Goal: Transaction & Acquisition: Purchase product/service

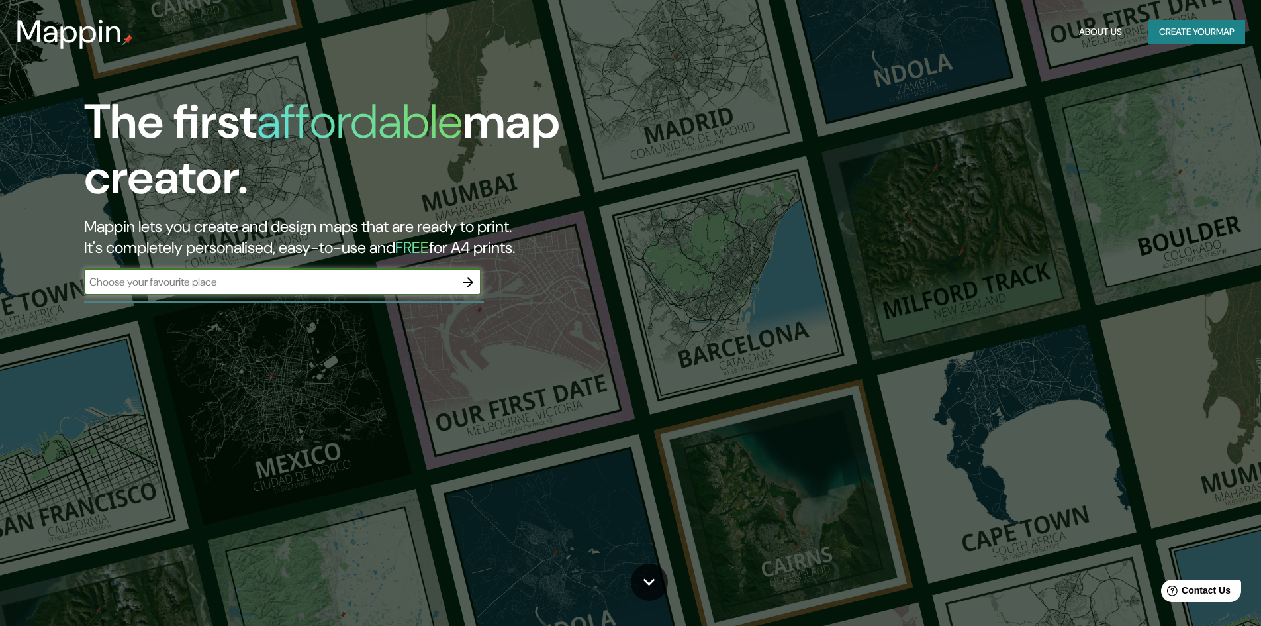
click at [300, 289] on input "text" at bounding box center [269, 281] width 371 height 15
click at [300, 283] on input "text" at bounding box center [269, 281] width 371 height 15
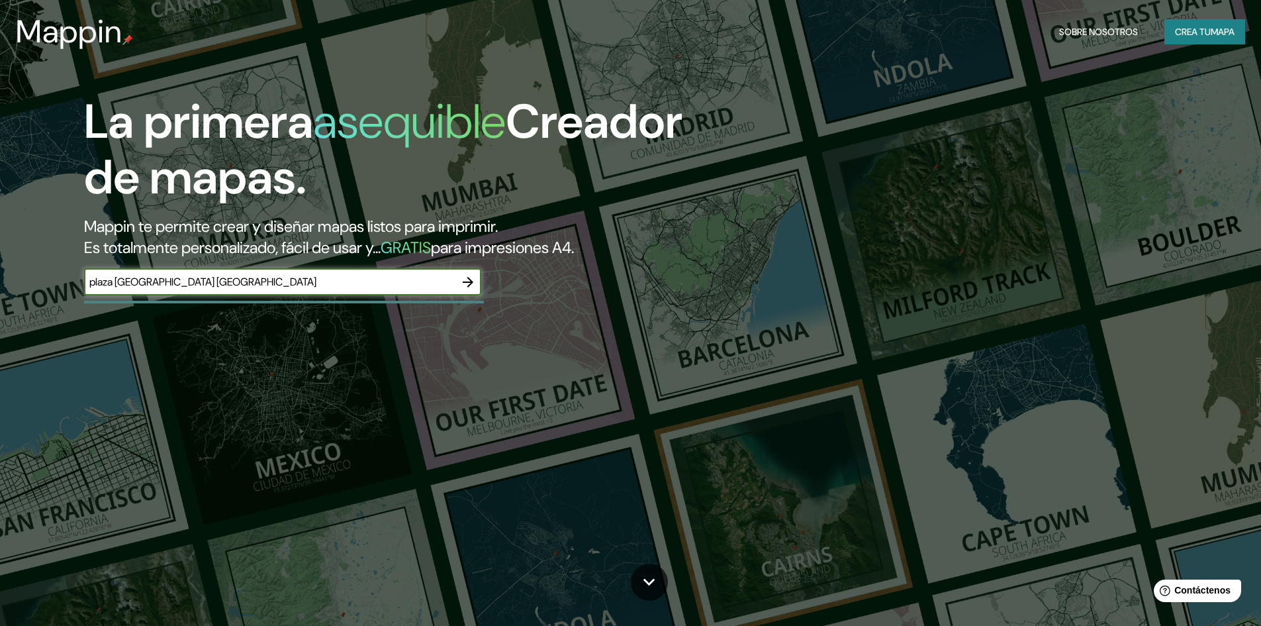
type input "plaza [GEOGRAPHIC_DATA] [GEOGRAPHIC_DATA]"
click at [477, 285] on button "button" at bounding box center [468, 282] width 26 height 26
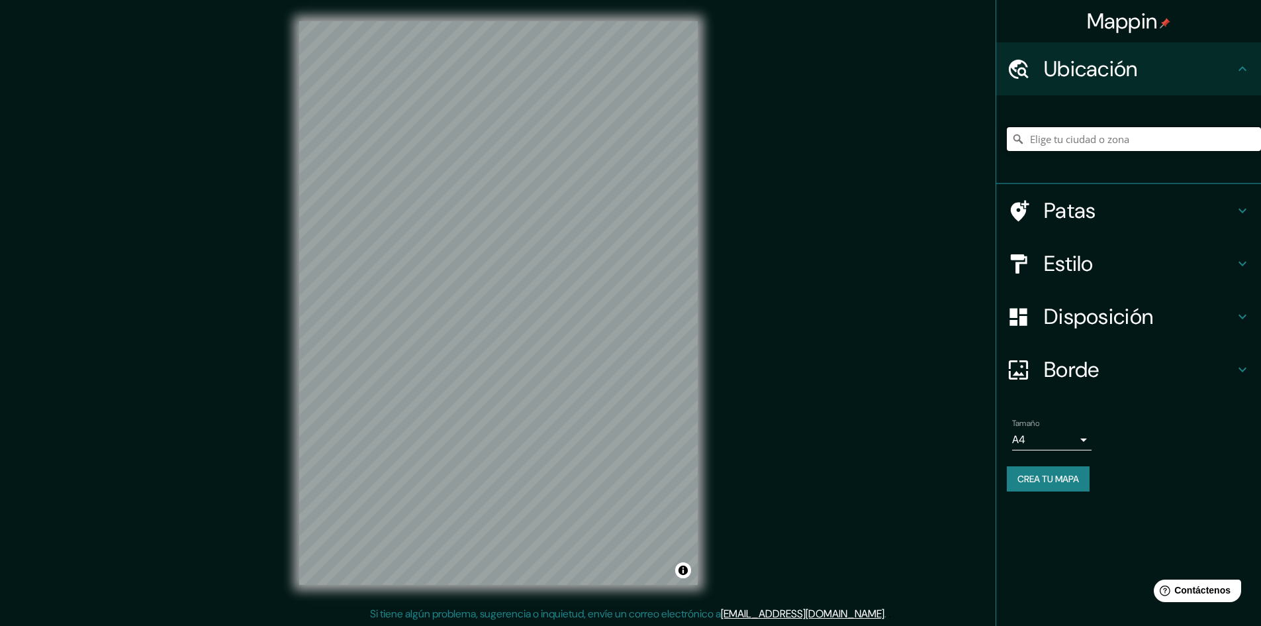
click at [1137, 136] on input "Elige tu ciudad o zona" at bounding box center [1134, 139] width 254 height 24
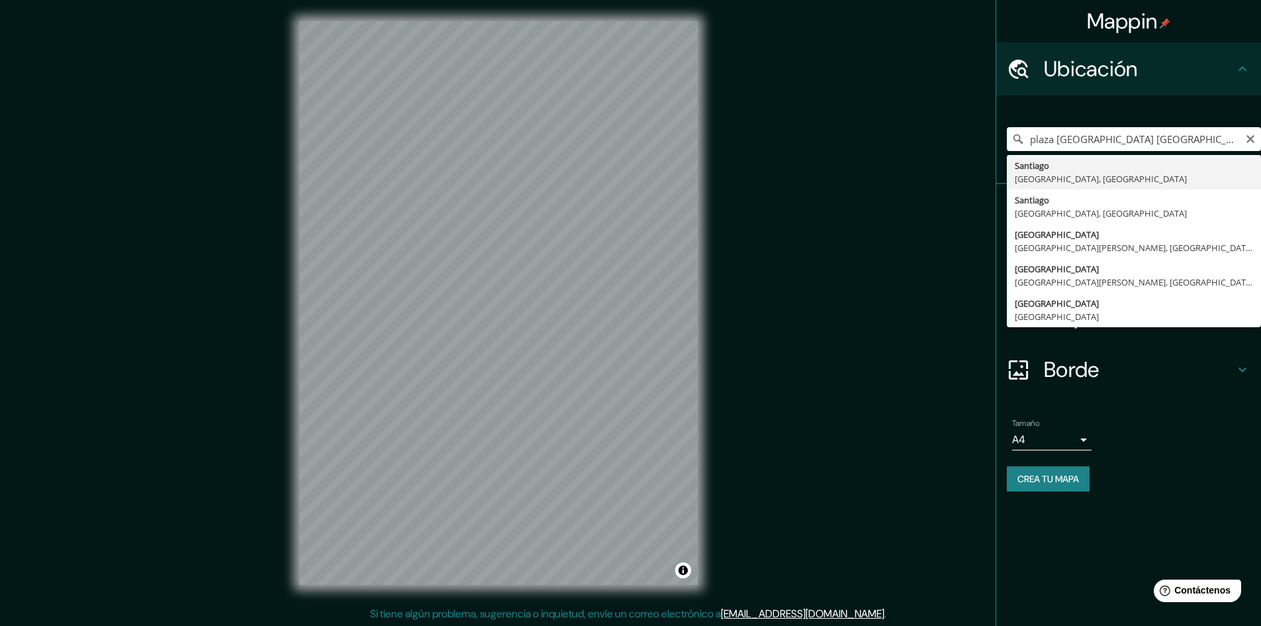
type input "[GEOGRAPHIC_DATA], [GEOGRAPHIC_DATA], [GEOGRAPHIC_DATA]"
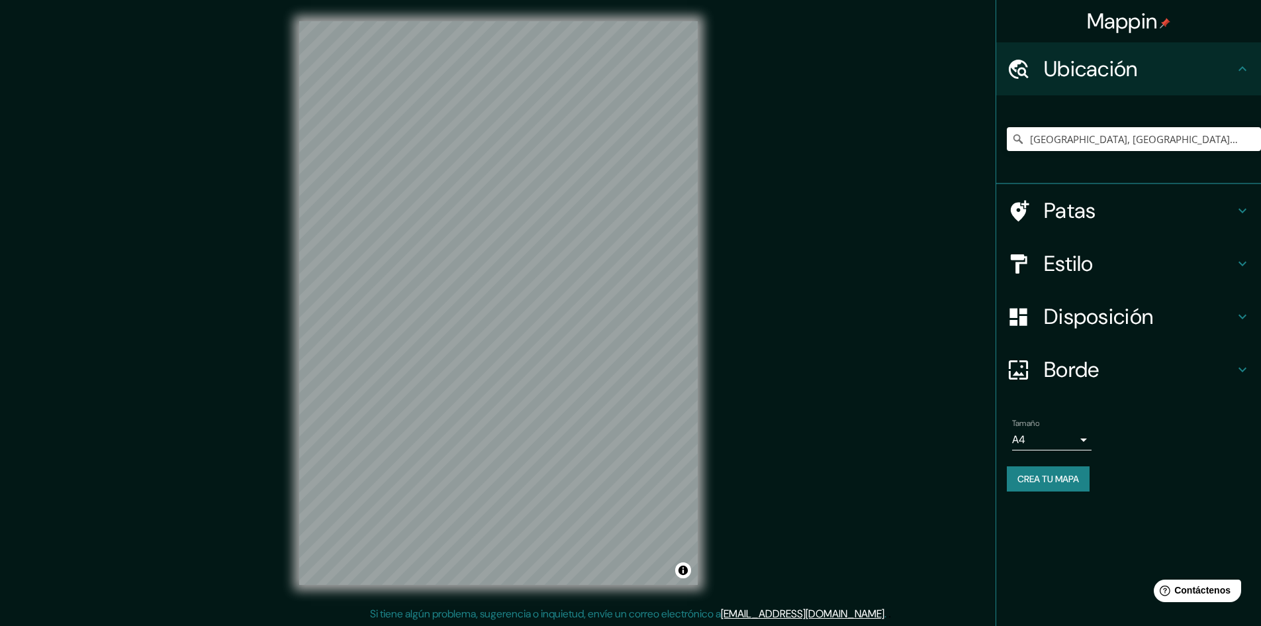
click at [1108, 359] on h4 "Borde" at bounding box center [1139, 369] width 191 height 26
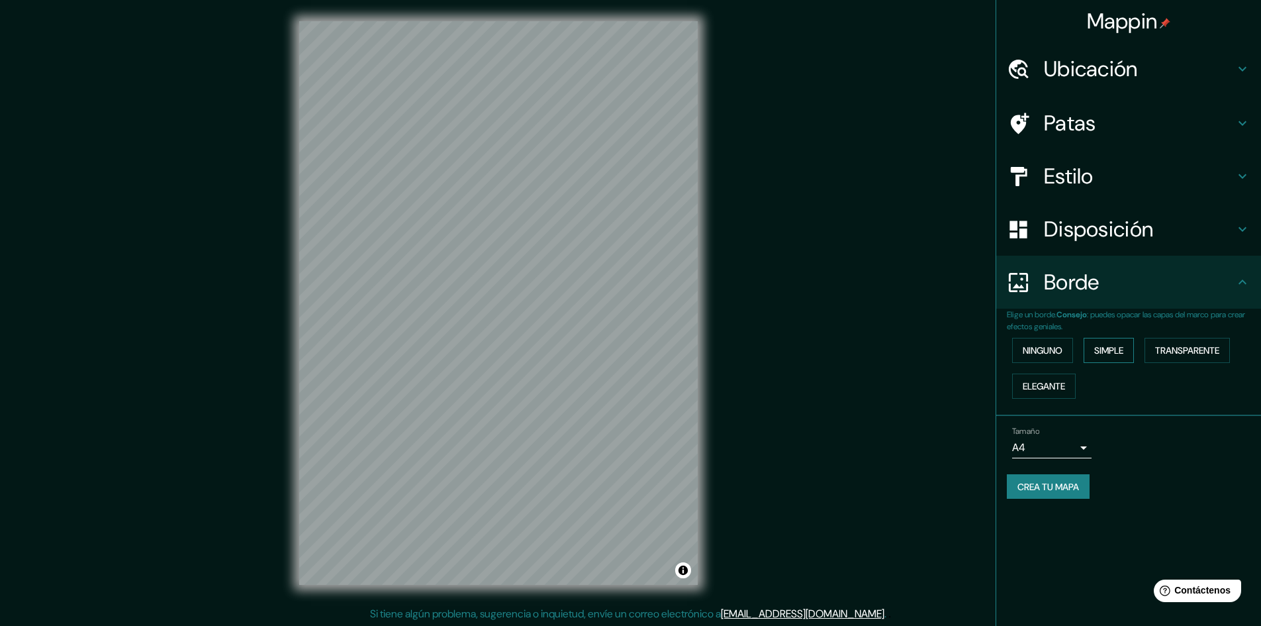
click at [1099, 349] on font "Simple" at bounding box center [1108, 350] width 29 height 12
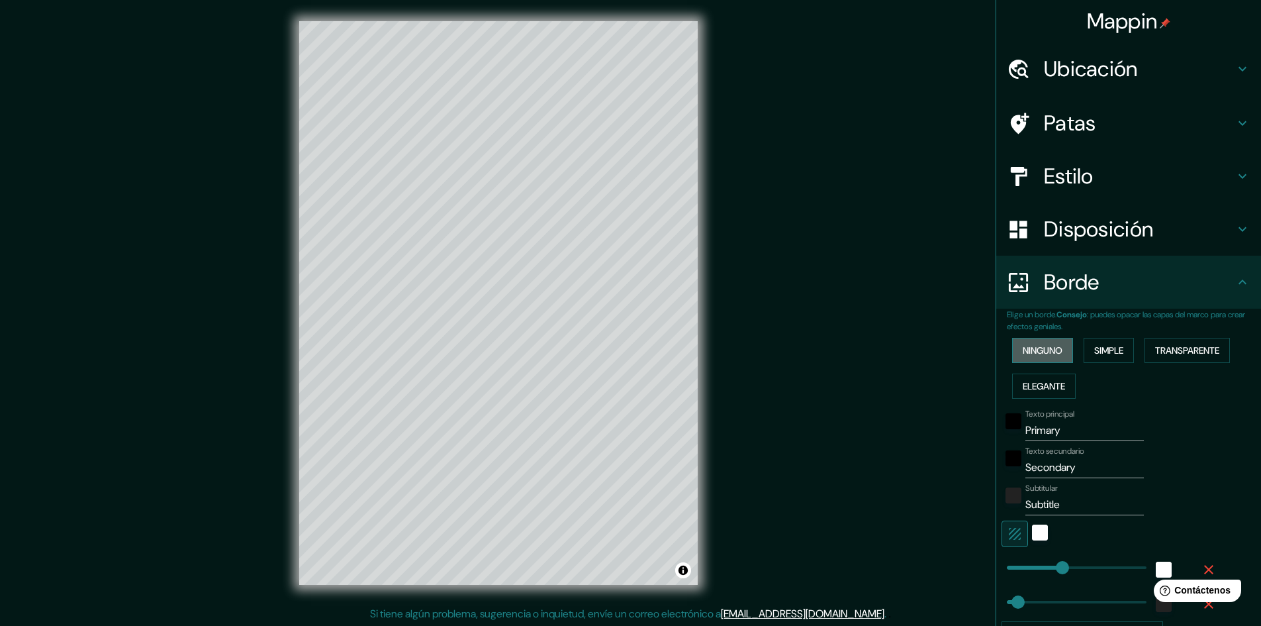
click at [1037, 350] on font "Ninguno" at bounding box center [1043, 350] width 40 height 12
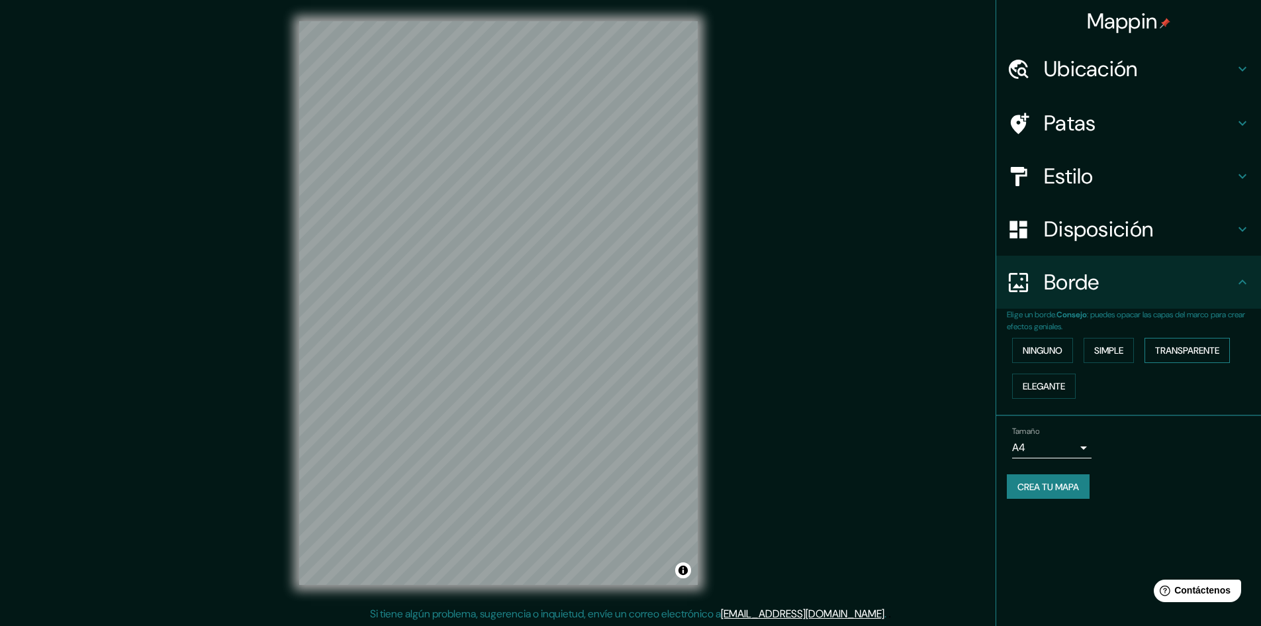
click at [1213, 355] on font "Transparente" at bounding box center [1187, 350] width 64 height 12
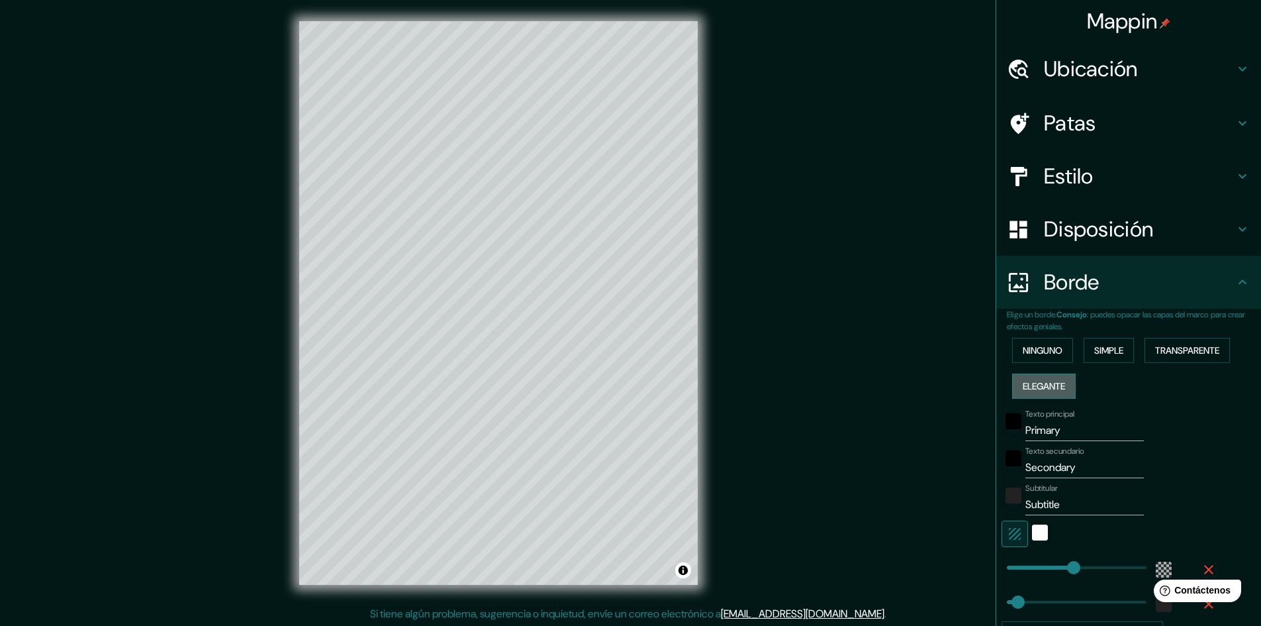
click at [1029, 382] on font "Elegante" at bounding box center [1044, 386] width 42 height 12
click at [1108, 355] on font "Simple" at bounding box center [1108, 350] width 29 height 12
click at [1024, 350] on font "Ninguno" at bounding box center [1043, 350] width 40 height 12
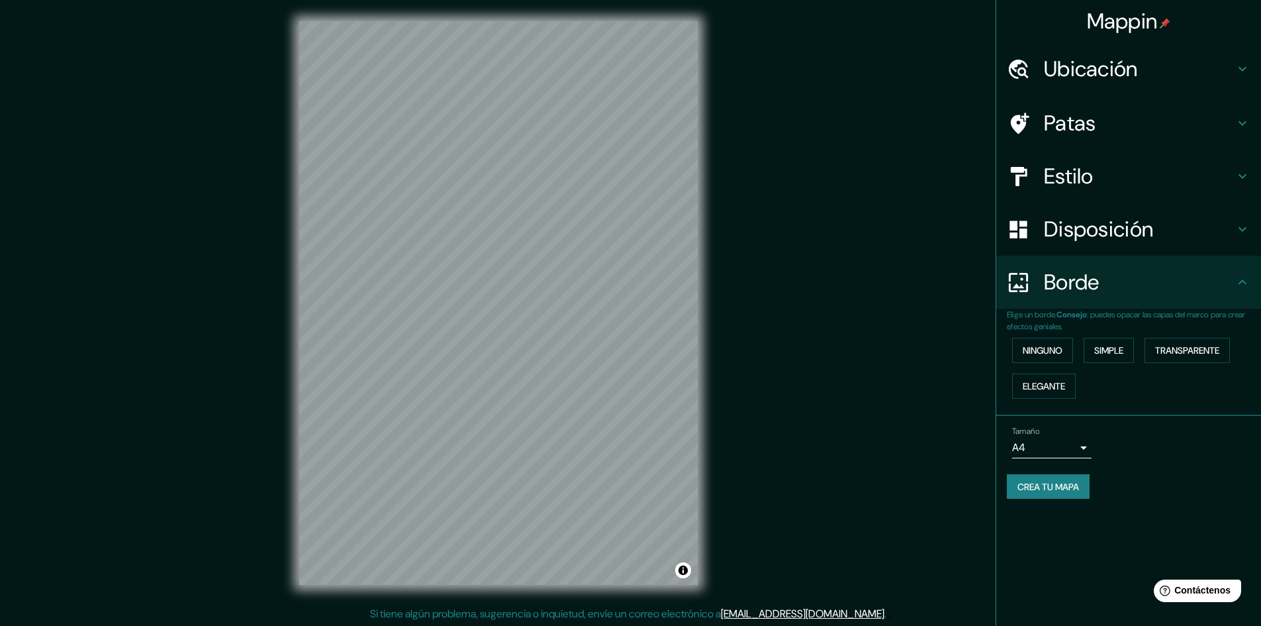
click at [1076, 444] on body "Mappin Ubicación [GEOGRAPHIC_DATA], [GEOGRAPHIC_DATA], [GEOGRAPHIC_DATA] Patas …" at bounding box center [630, 313] width 1261 height 626
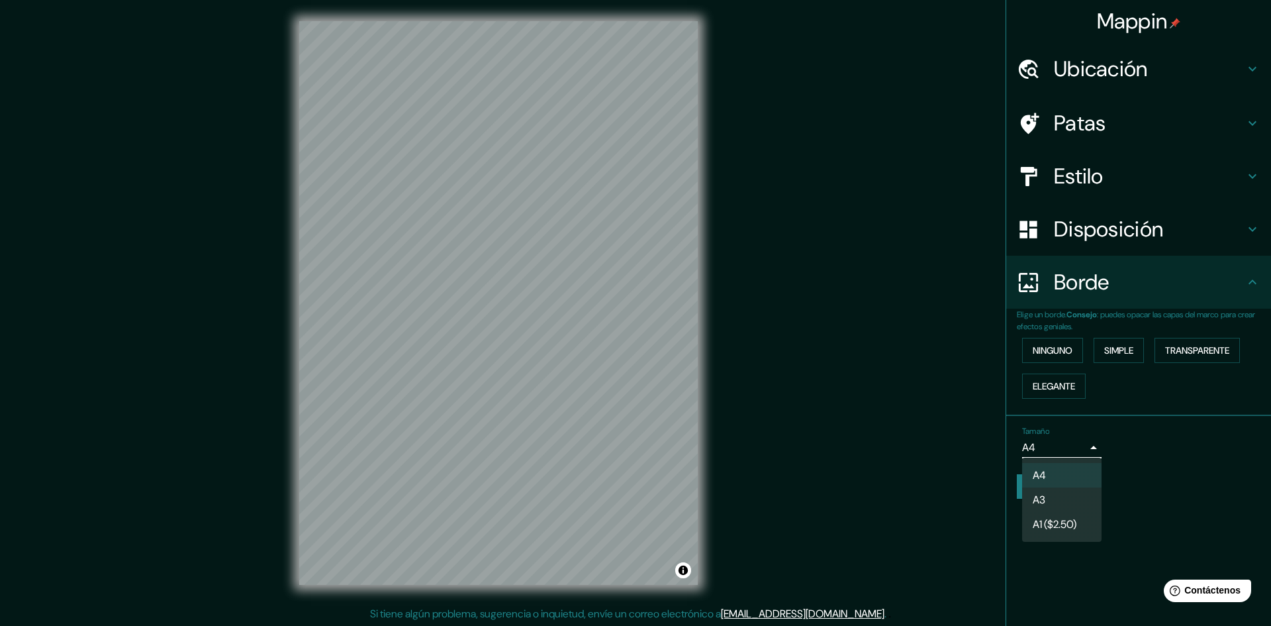
click at [1060, 514] on li "A1 ($2.50)" at bounding box center [1061, 524] width 79 height 24
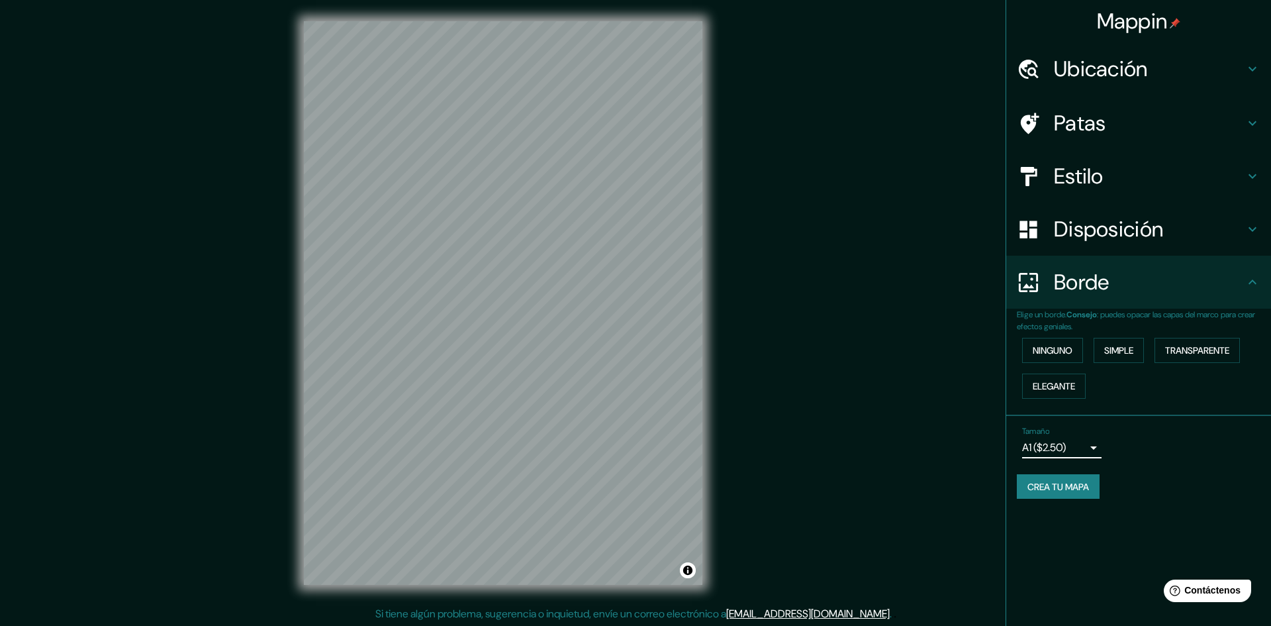
click at [1071, 447] on body "Mappin Ubicación [GEOGRAPHIC_DATA], [GEOGRAPHIC_DATA], [GEOGRAPHIC_DATA] Patas …" at bounding box center [635, 313] width 1271 height 626
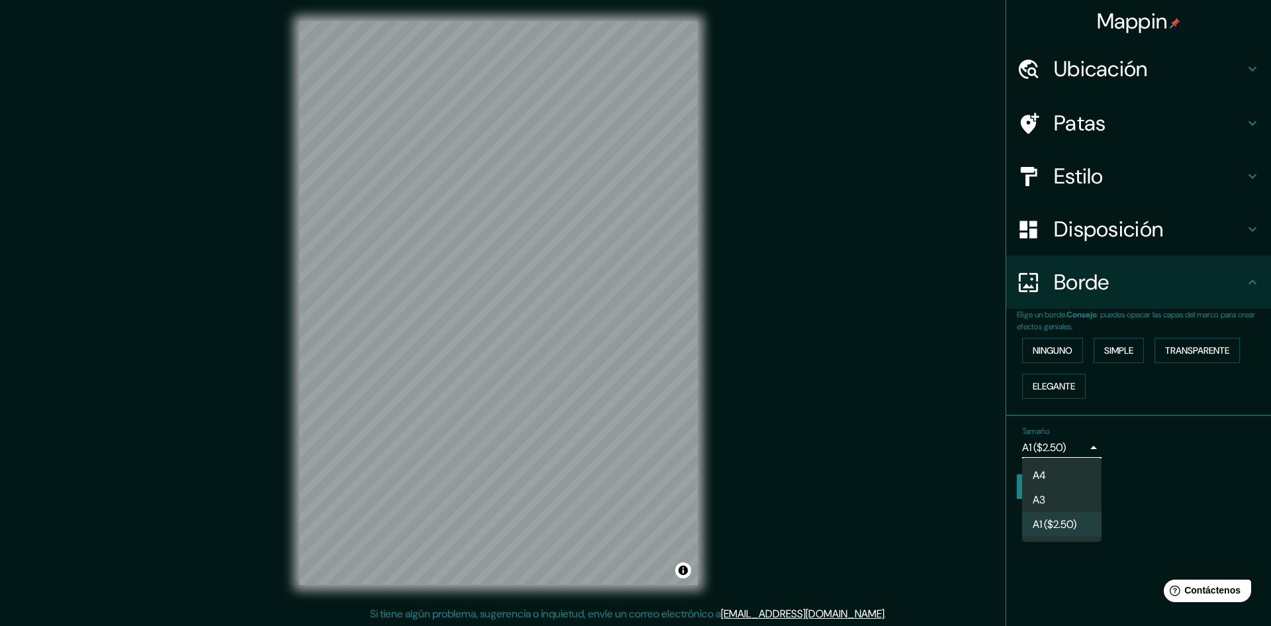
click at [1079, 500] on li "A3" at bounding box center [1061, 499] width 79 height 24
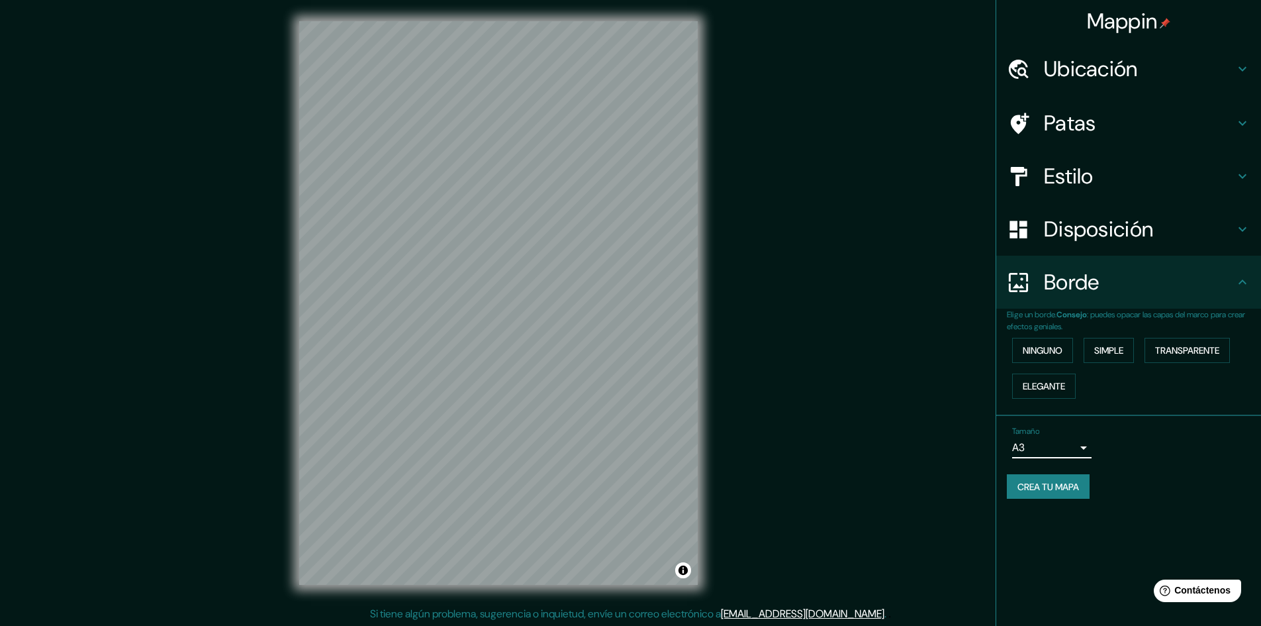
click at [1083, 441] on body "Mappin Ubicación [GEOGRAPHIC_DATA], [GEOGRAPHIC_DATA], [GEOGRAPHIC_DATA] Patas …" at bounding box center [630, 313] width 1261 height 626
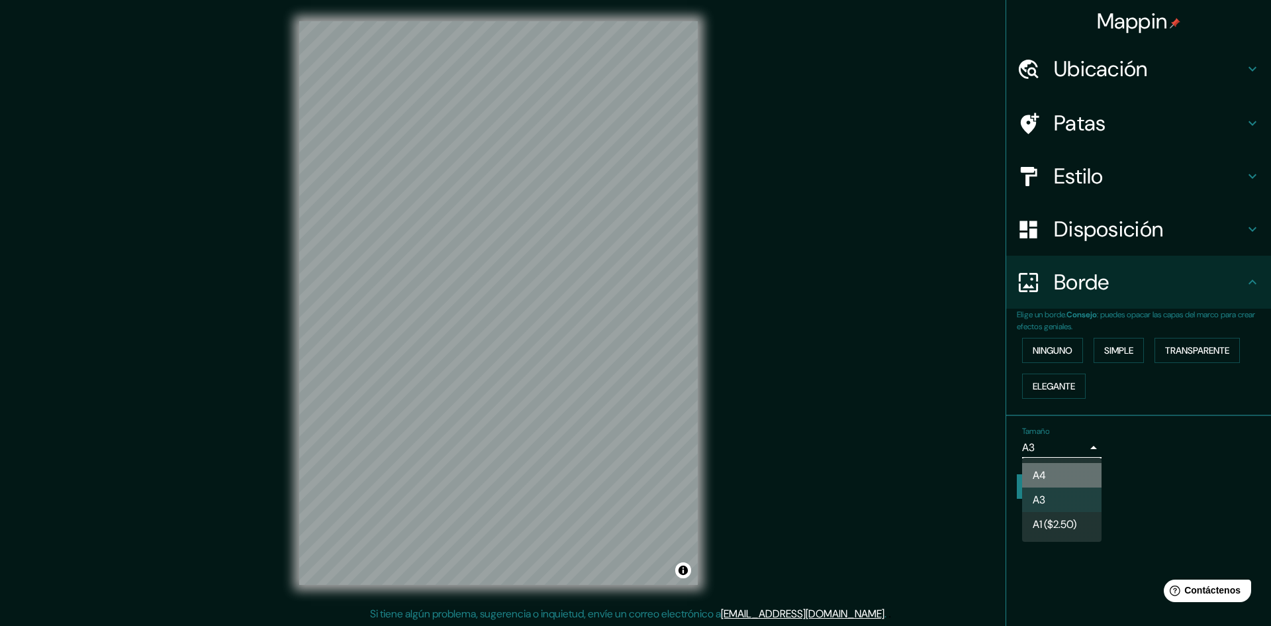
click at [1063, 469] on li "A4" at bounding box center [1061, 475] width 79 height 24
type input "single"
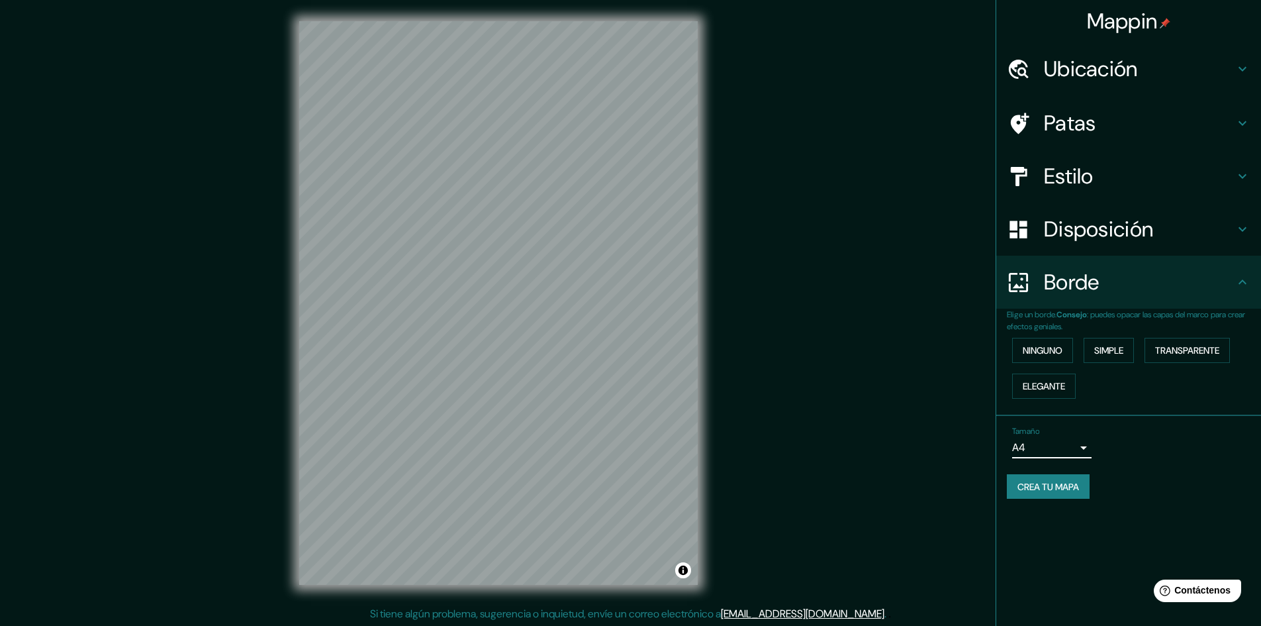
click at [1142, 154] on div "Estilo" at bounding box center [1128, 176] width 265 height 53
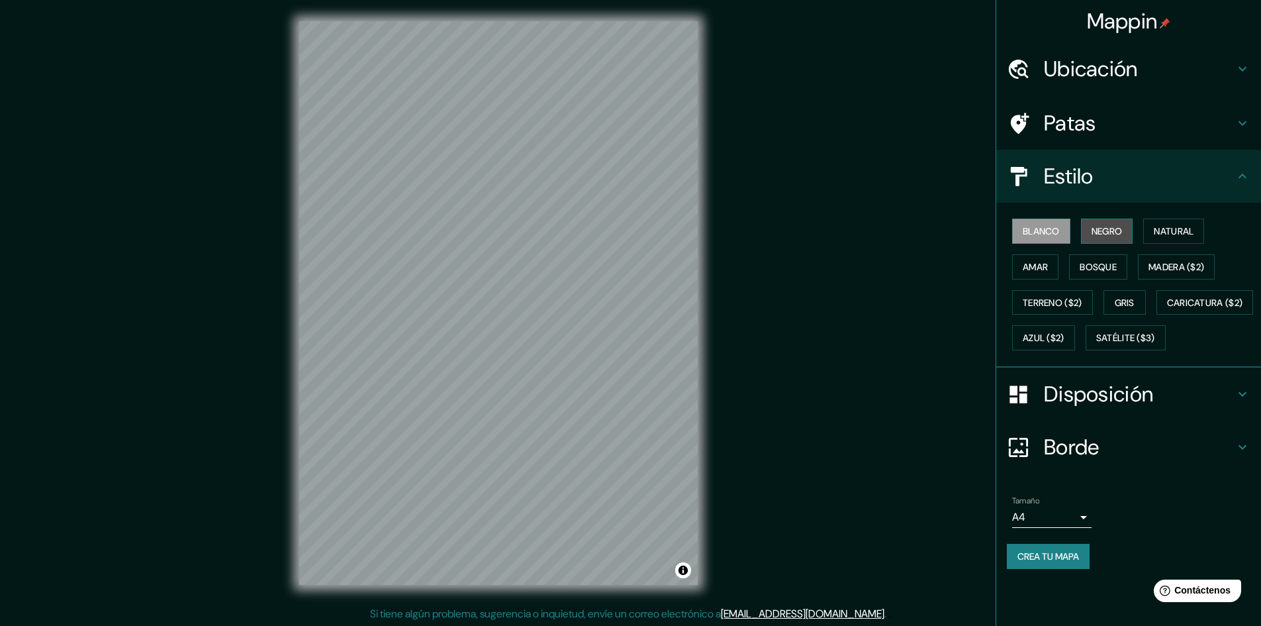
click at [1111, 228] on font "Negro" at bounding box center [1107, 231] width 31 height 12
click at [1165, 222] on button "Natural" at bounding box center [1173, 230] width 61 height 25
click at [1040, 265] on font "Amar" at bounding box center [1035, 267] width 25 height 12
click at [1101, 228] on font "Negro" at bounding box center [1107, 231] width 31 height 12
click at [1111, 262] on font "Bosque" at bounding box center [1098, 267] width 37 height 12
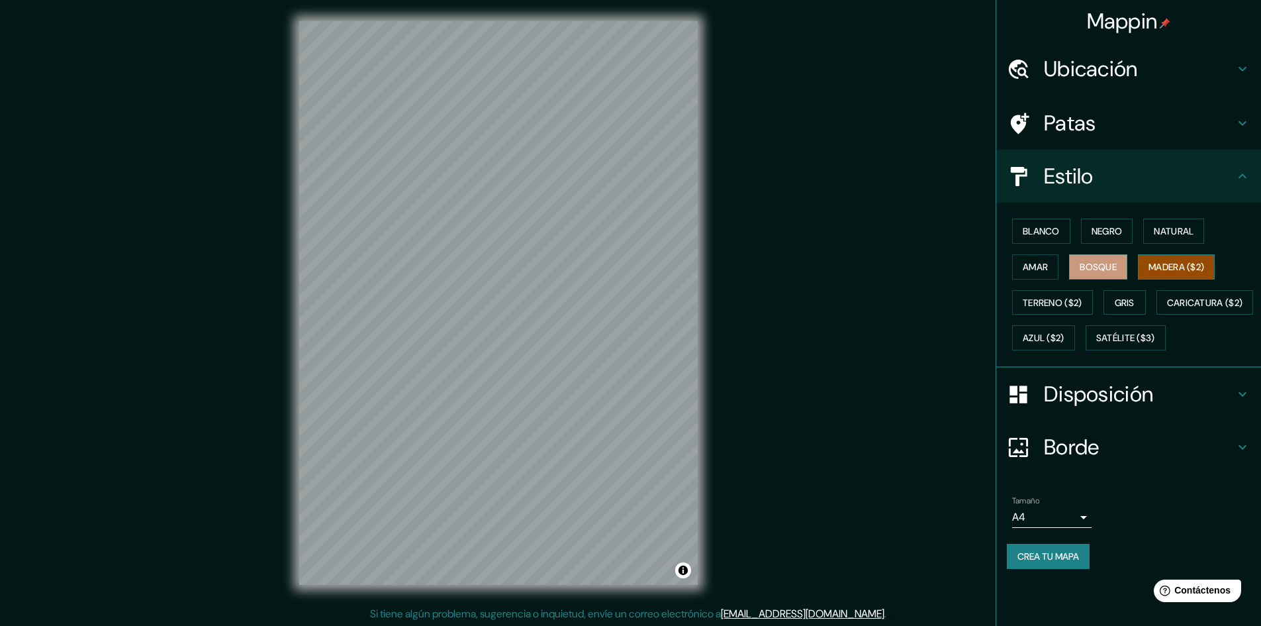
click at [1188, 267] on font "Madera ($2)" at bounding box center [1177, 267] width 56 height 12
click at [1067, 294] on font "Terreno ($2)" at bounding box center [1053, 302] width 60 height 17
click at [1141, 297] on button "Gris" at bounding box center [1125, 302] width 42 height 25
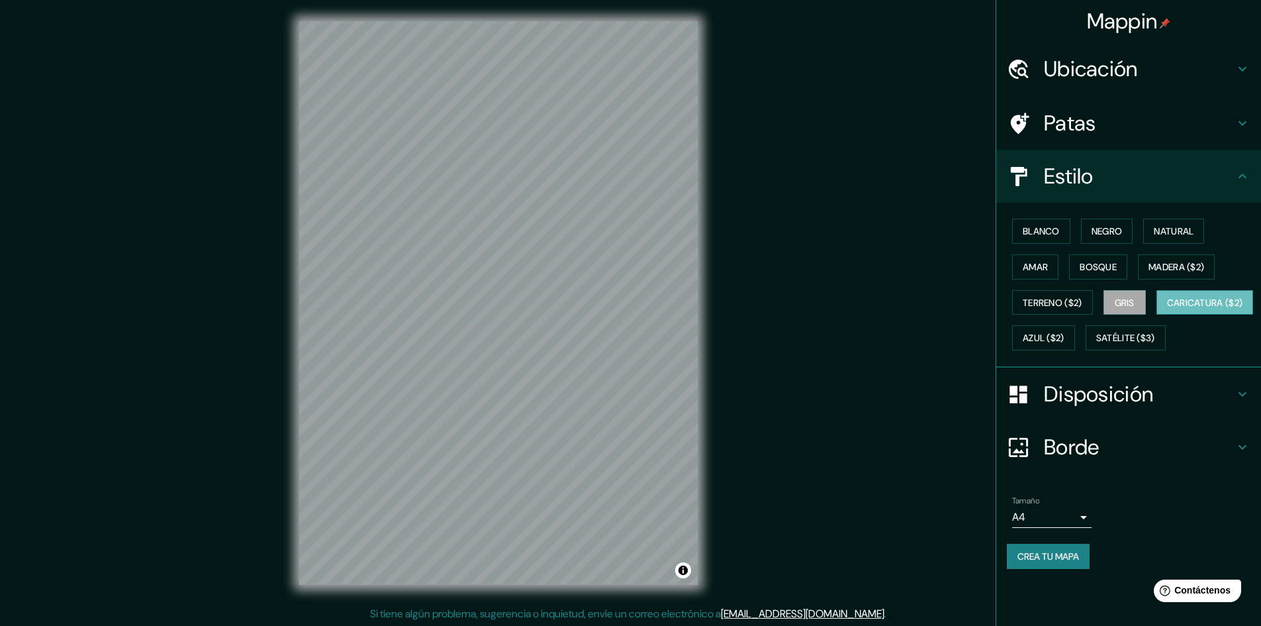
click at [1167, 308] on font "Caricatura ($2)" at bounding box center [1205, 303] width 76 height 12
click at [1064, 342] on font "Azul ($2)" at bounding box center [1044, 338] width 42 height 12
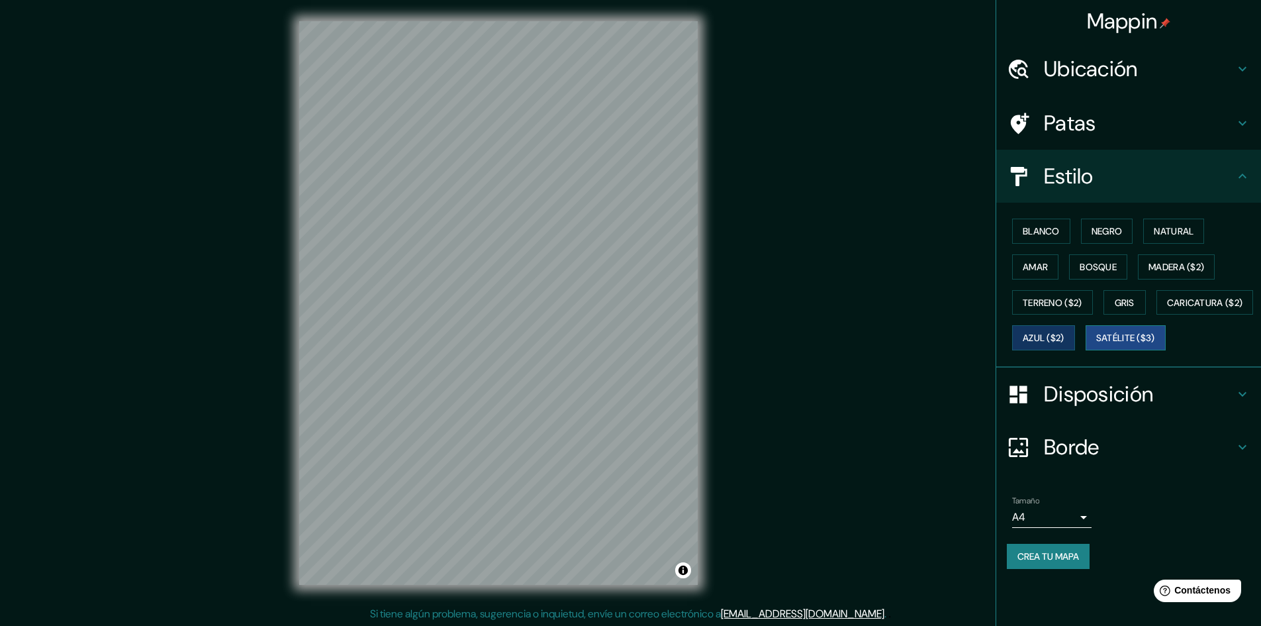
click at [1096, 344] on font "Satélite ($3)" at bounding box center [1125, 338] width 59 height 12
click at [1118, 126] on h4 "Patas" at bounding box center [1139, 123] width 191 height 26
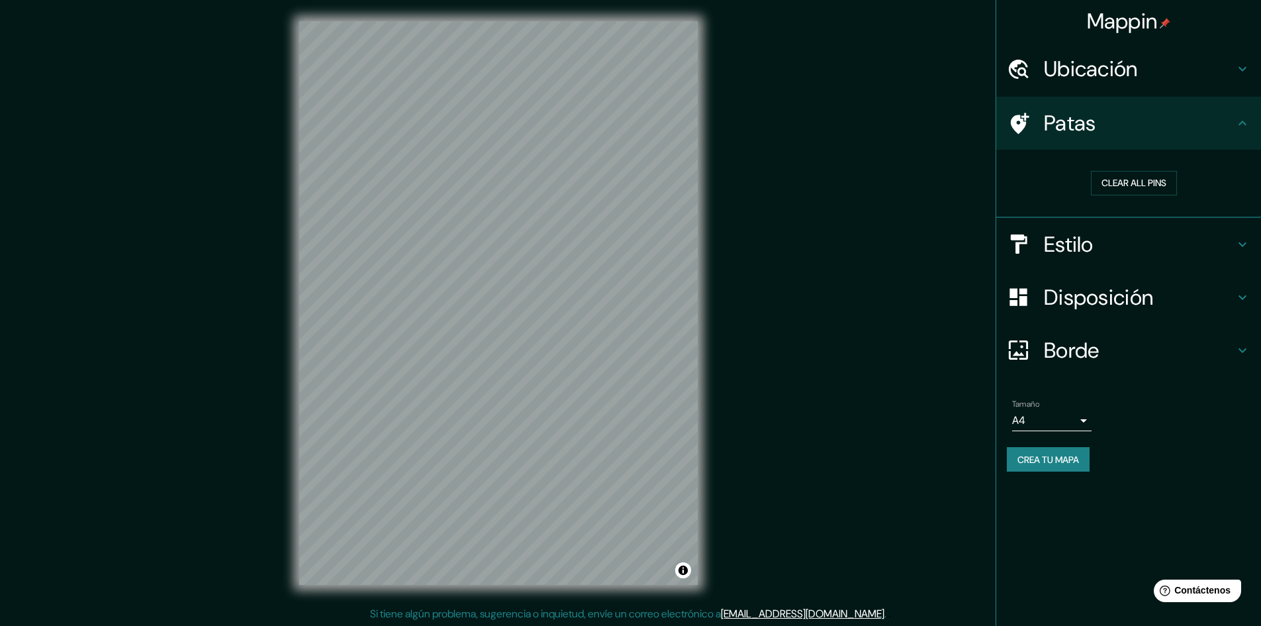
click at [1100, 68] on font "Ubicación" at bounding box center [1091, 69] width 94 height 28
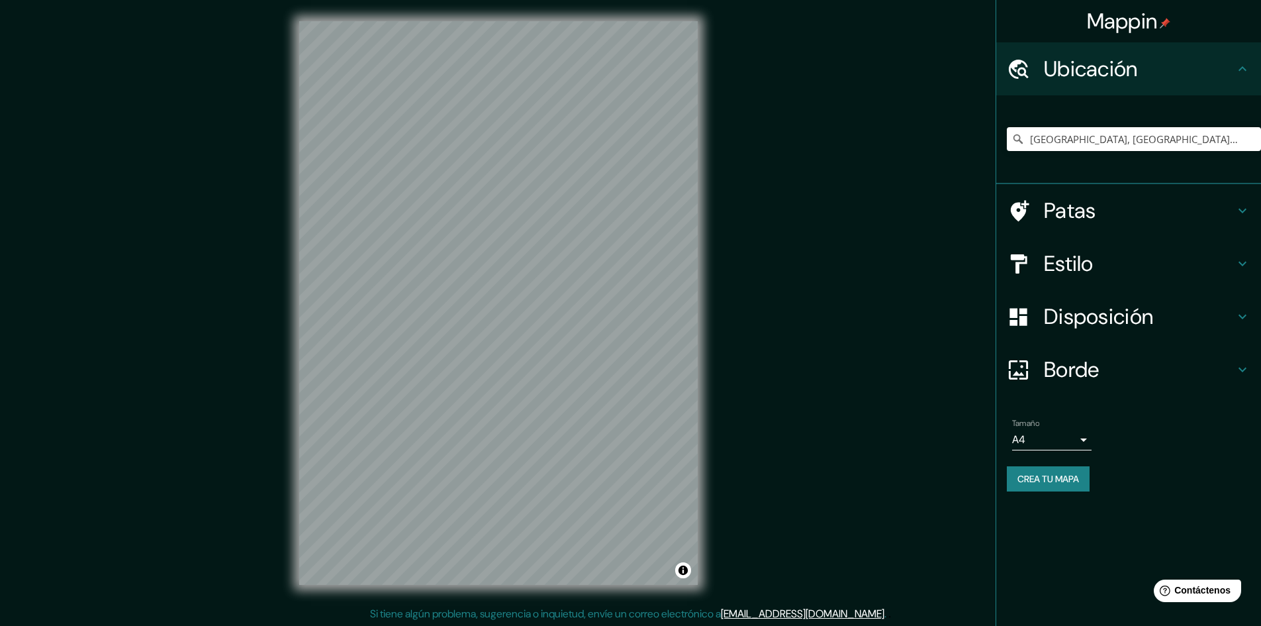
click at [1100, 69] on font "Ubicación" at bounding box center [1091, 69] width 94 height 28
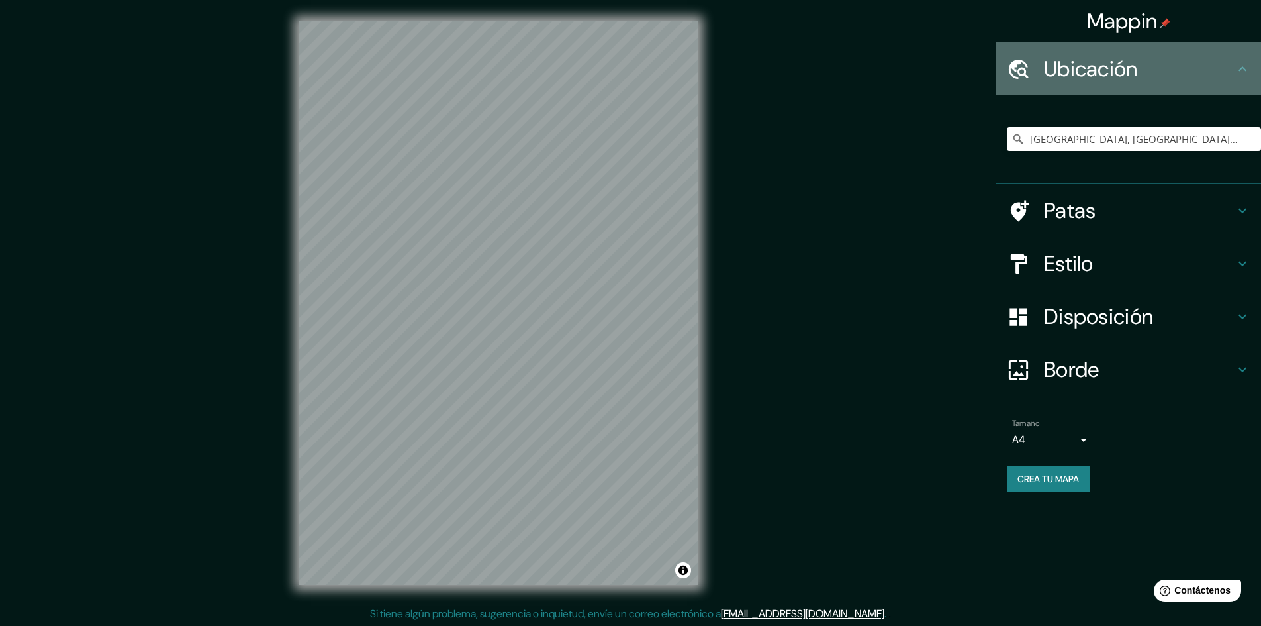
click at [1225, 70] on h4 "Ubicación" at bounding box center [1139, 69] width 191 height 26
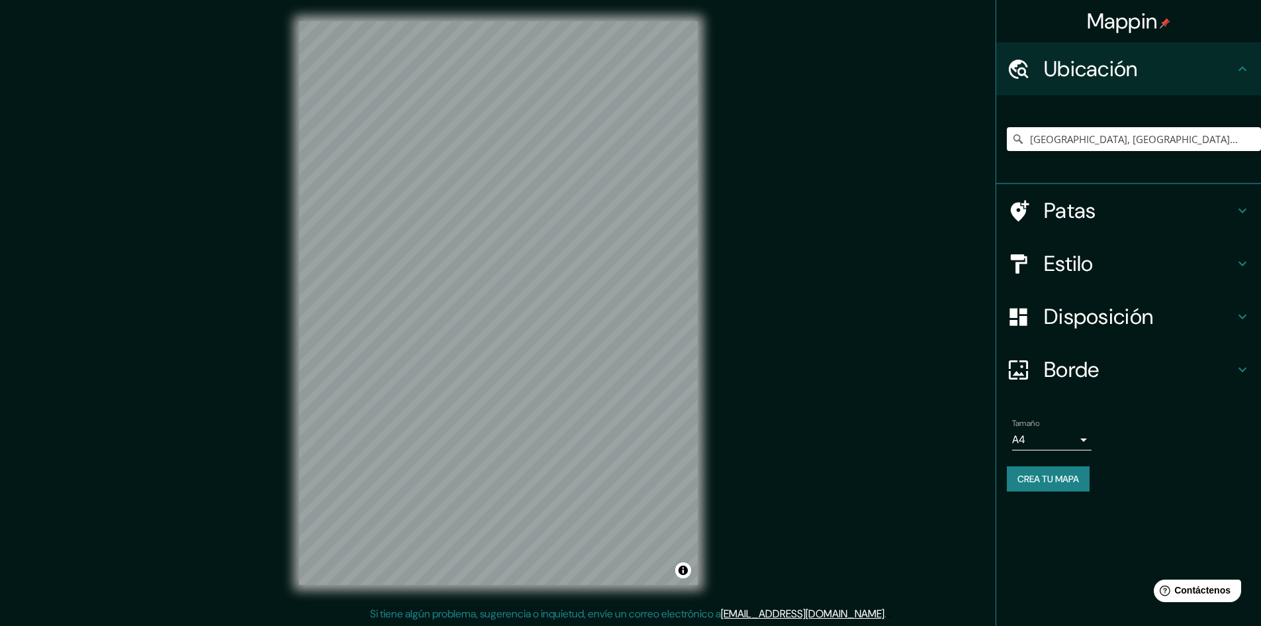
click at [1245, 71] on icon at bounding box center [1243, 69] width 16 height 16
